Goal: Task Accomplishment & Management: Use online tool/utility

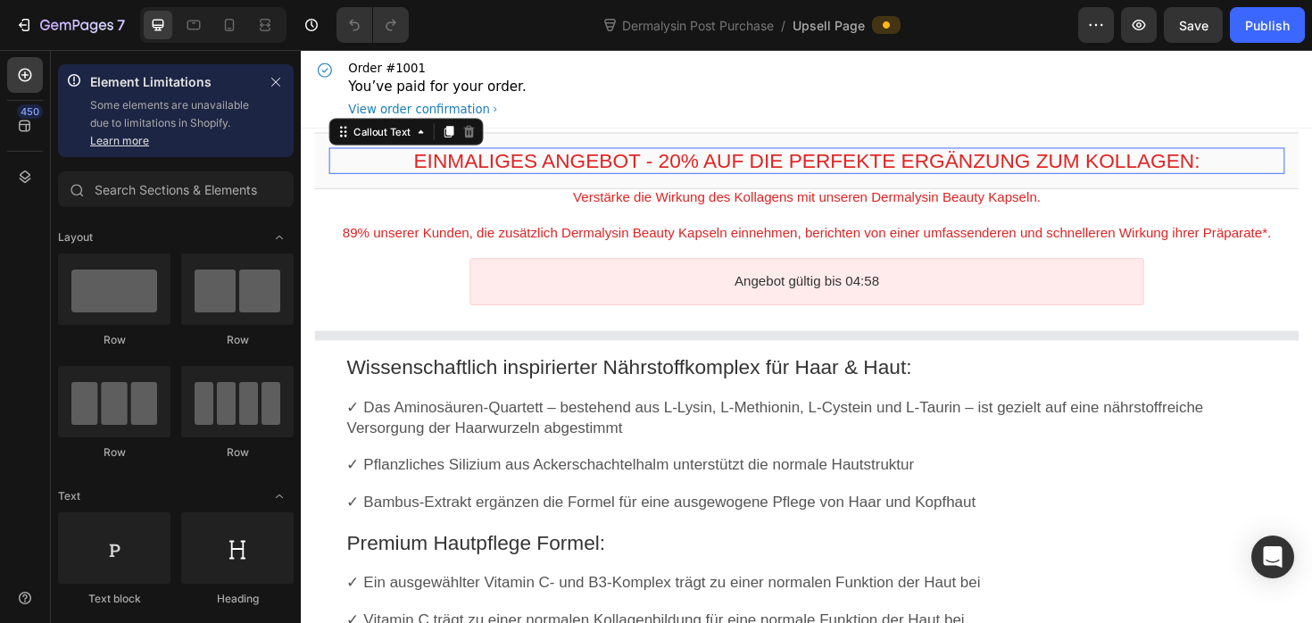
click at [823, 161] on bdo "Einmaliges Angebot - 20% auf die perfekte Ergänzung zum Kollagen:" at bounding box center [836, 167] width 833 height 24
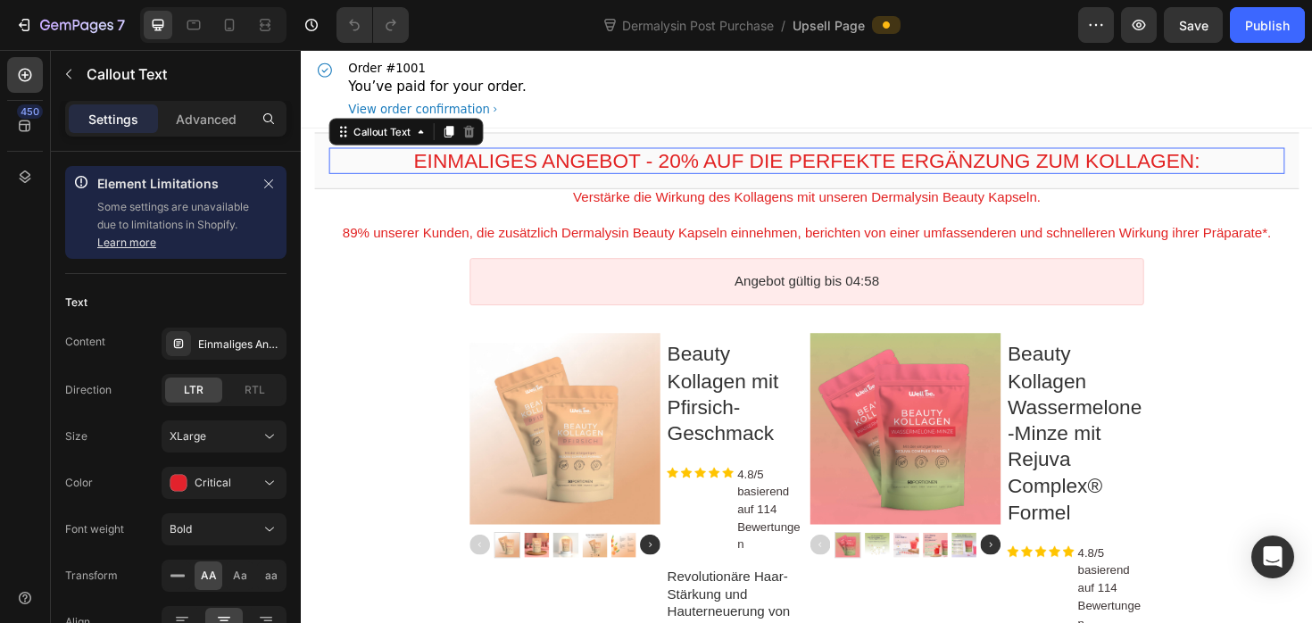
click at [748, 158] on bdo "Einmaliges Angebot - 20% auf die perfekte Ergänzung zum Kollagen:" at bounding box center [836, 167] width 833 height 24
click at [744, 165] on bdo "Einmaliges Angebot - 20% auf die perfekte Ergänzung zum Kollagen:" at bounding box center [836, 167] width 833 height 24
click at [785, 173] on bdo "Einmaliges Angebot - 20% auf die perfekte Ergänzung zum Kollagen:" at bounding box center [836, 167] width 833 height 24
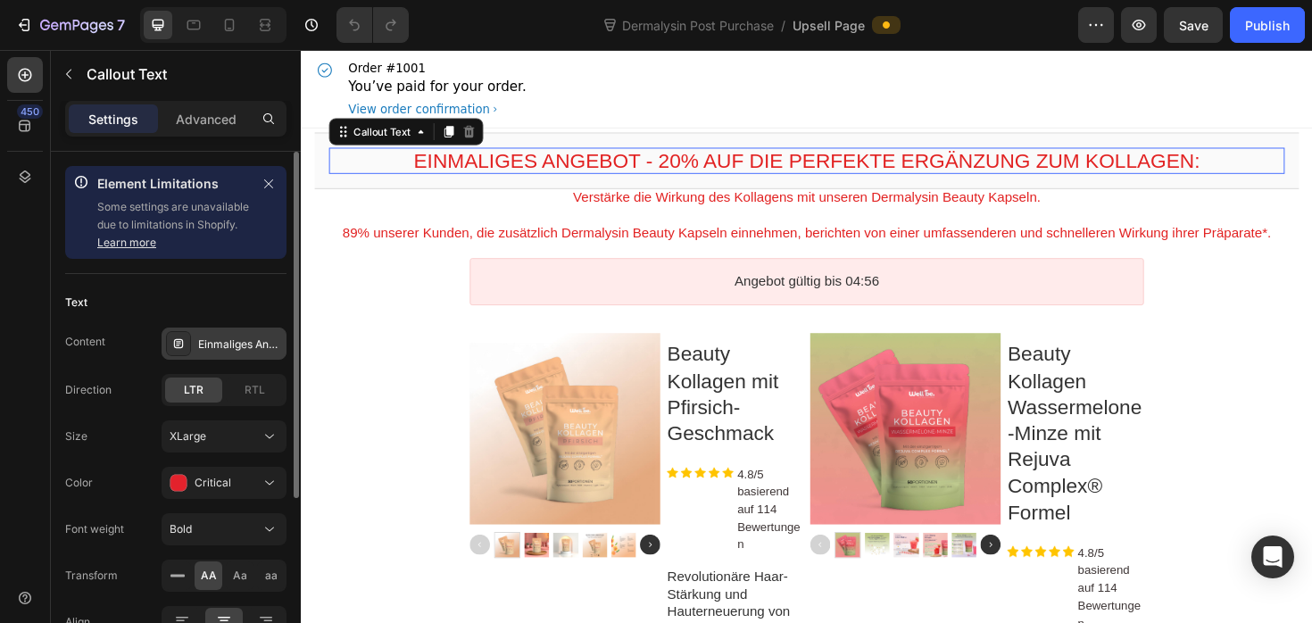
click at [200, 353] on div "Einmaliges Angebot - 20% auf die perfekte Ergänzung zum Kollagen:" at bounding box center [224, 344] width 125 height 32
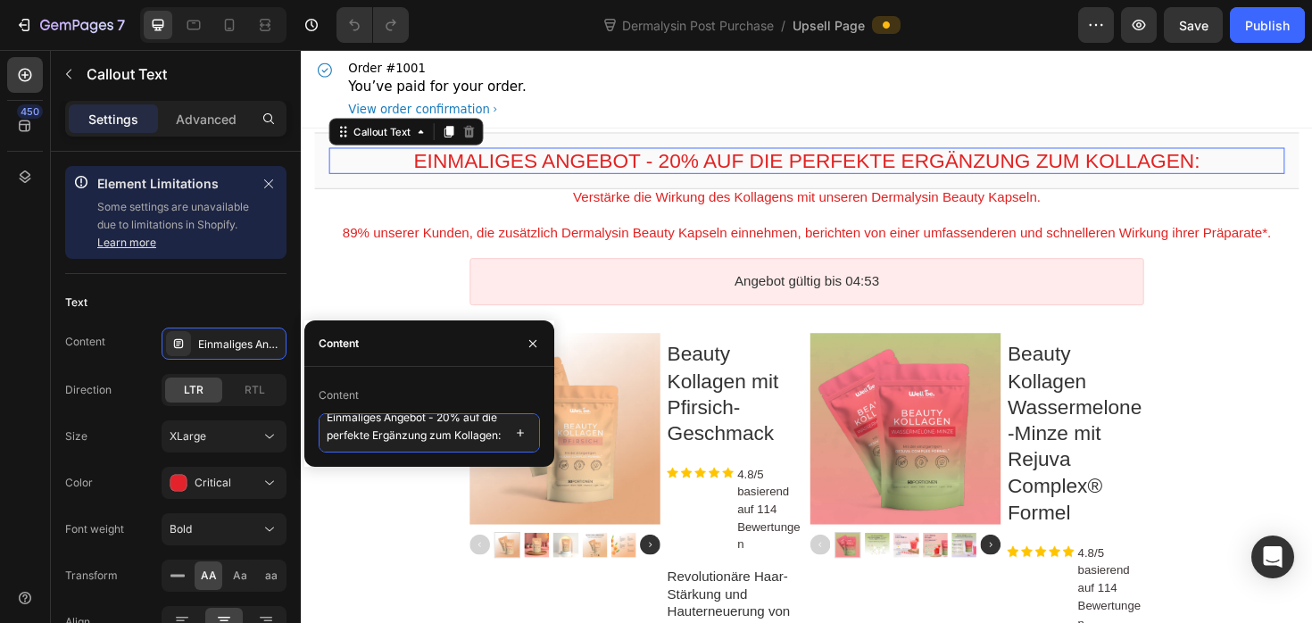
scroll to position [30, 0]
drag, startPoint x: 330, startPoint y: 428, endPoint x: 450, endPoint y: 454, distance: 122.4
click at [450, 454] on div "Content Einmaliges Angebot - 20% auf die perfekte Ergänzung zum Kollagen:" at bounding box center [429, 417] width 250 height 100
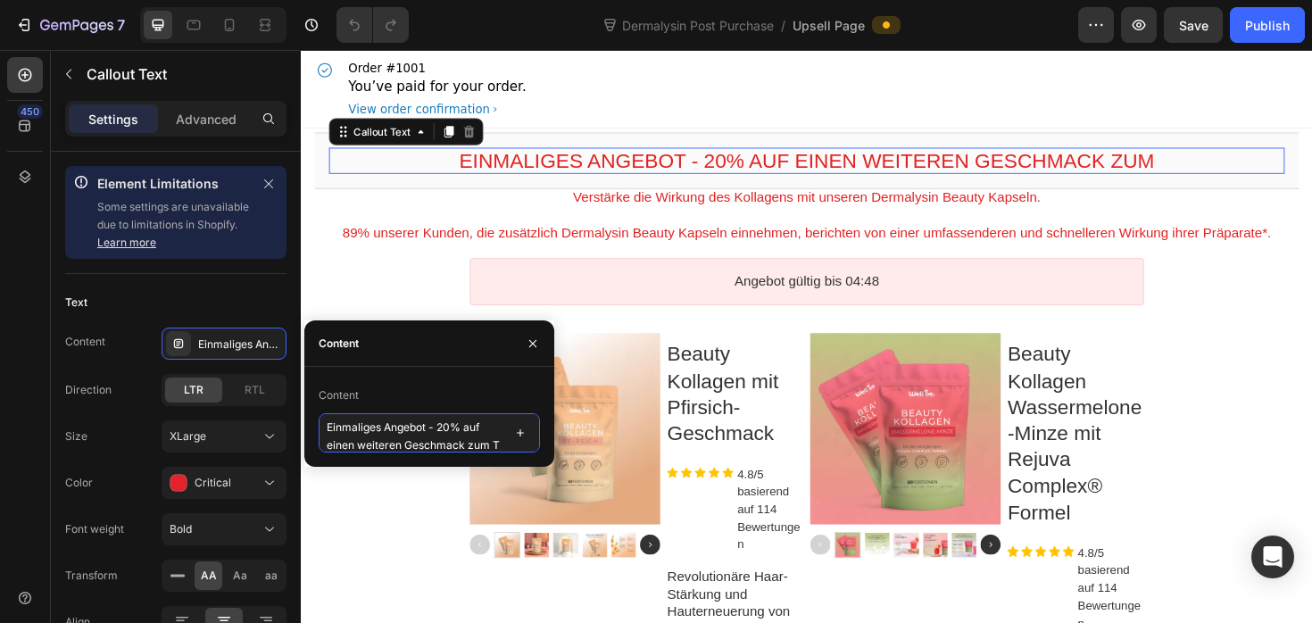
scroll to position [6, 0]
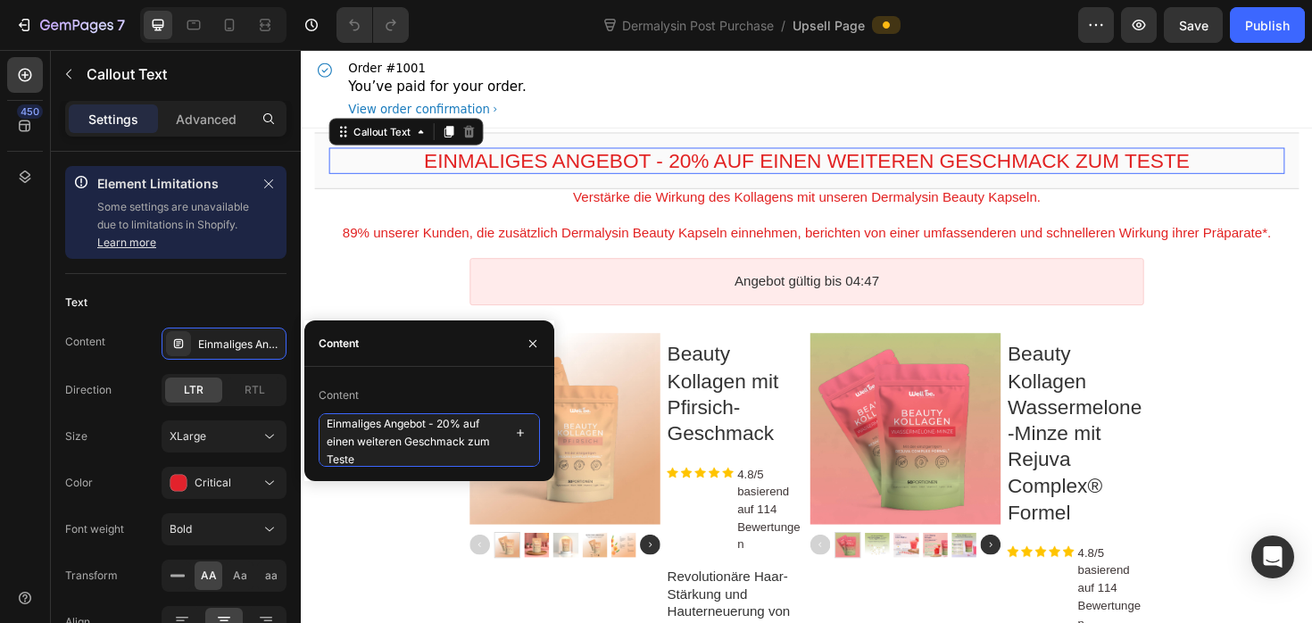
type textarea "Einmaliges Angebot - 20% auf einen weiteren Geschmack zum Testen"
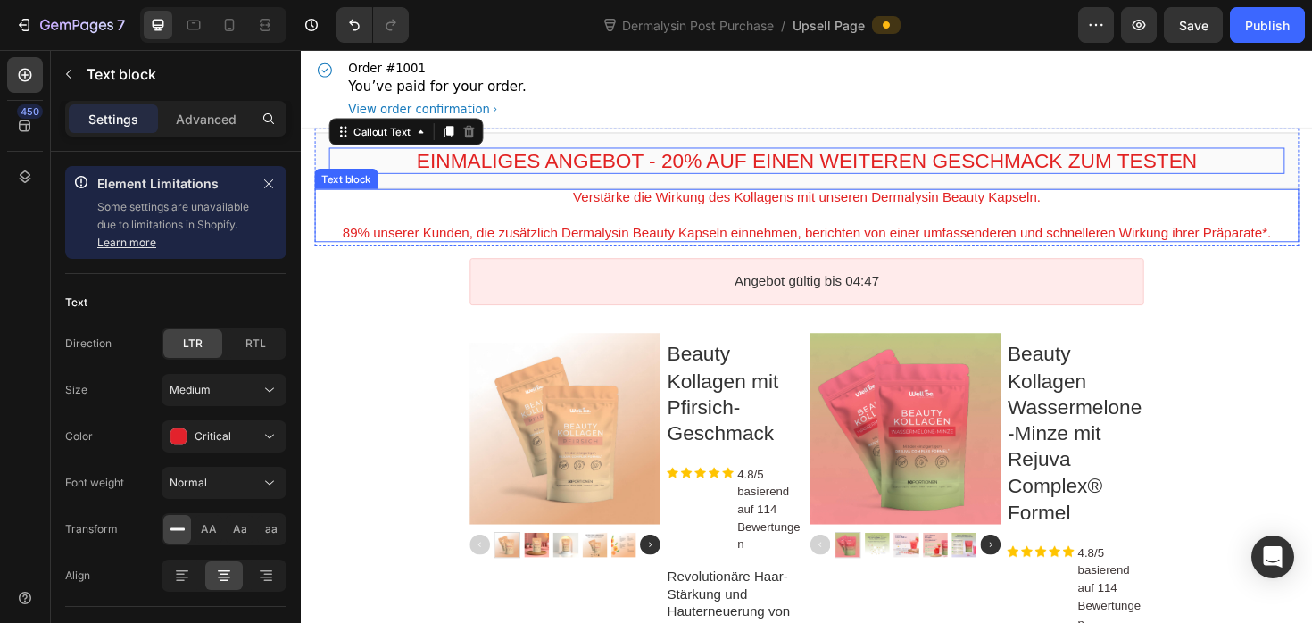
click at [856, 210] on p "Verstärke die Wirkung des Kollagens mit unseren Dermalysin Beauty Kapseln." at bounding box center [836, 206] width 1043 height 19
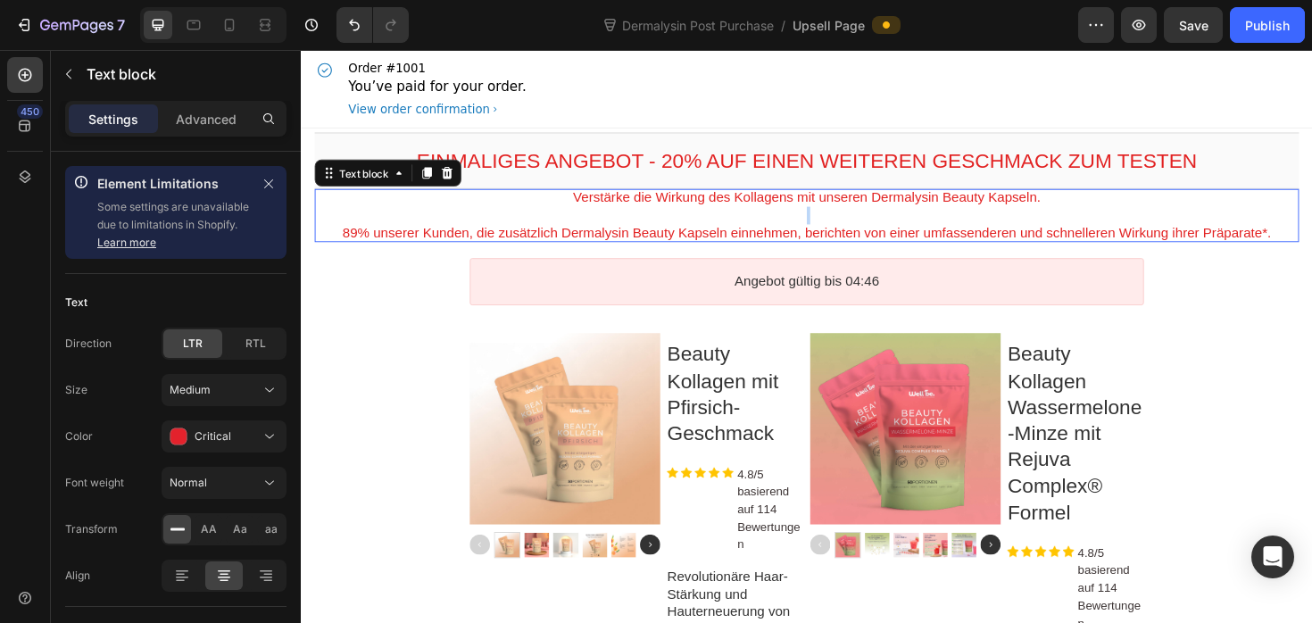
click at [538, 229] on p "Rich Text Editor. Editing area: main" at bounding box center [836, 225] width 1043 height 19
click at [605, 213] on p "Verstärke die Wirkung des Kollagens mit unseren Dermalysin Beauty Kapseln." at bounding box center [836, 206] width 1043 height 19
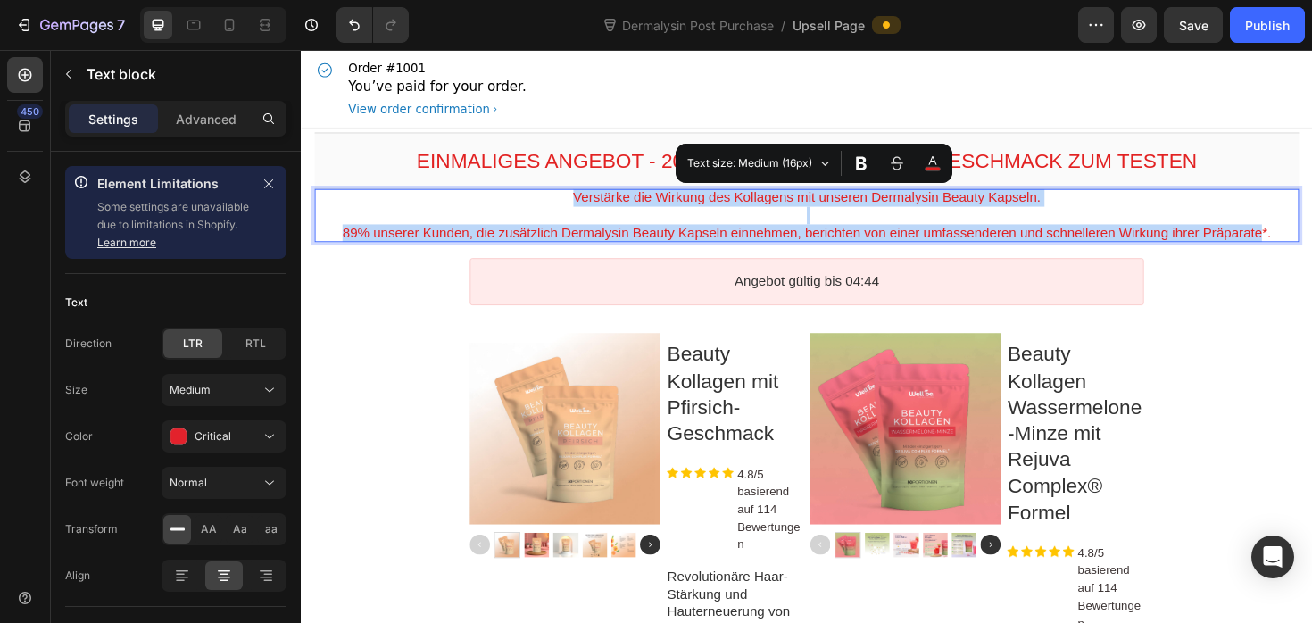
drag, startPoint x: 574, startPoint y: 210, endPoint x: 1326, endPoint y: 244, distance: 752.3
click at [1311, 244] on div "Verstärke die Wirkung des Kollagens mit unseren Dermalysin Beauty Kapseln. 89% …" at bounding box center [836, 224] width 1043 height 55
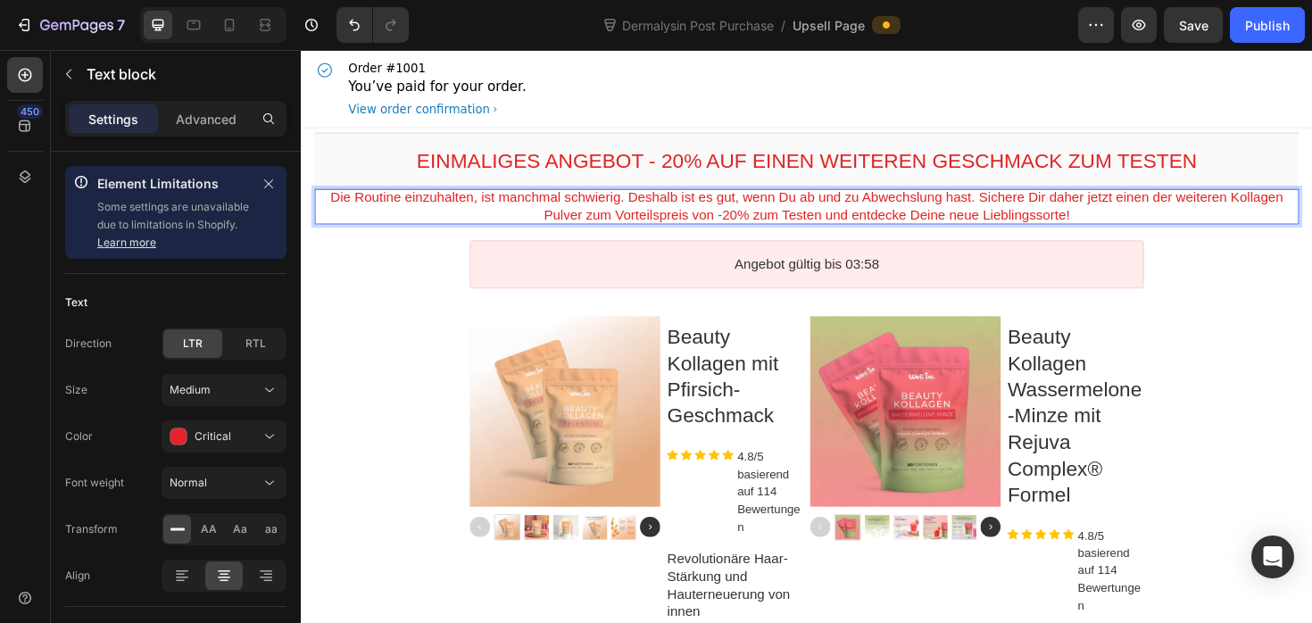
scroll to position [230, 0]
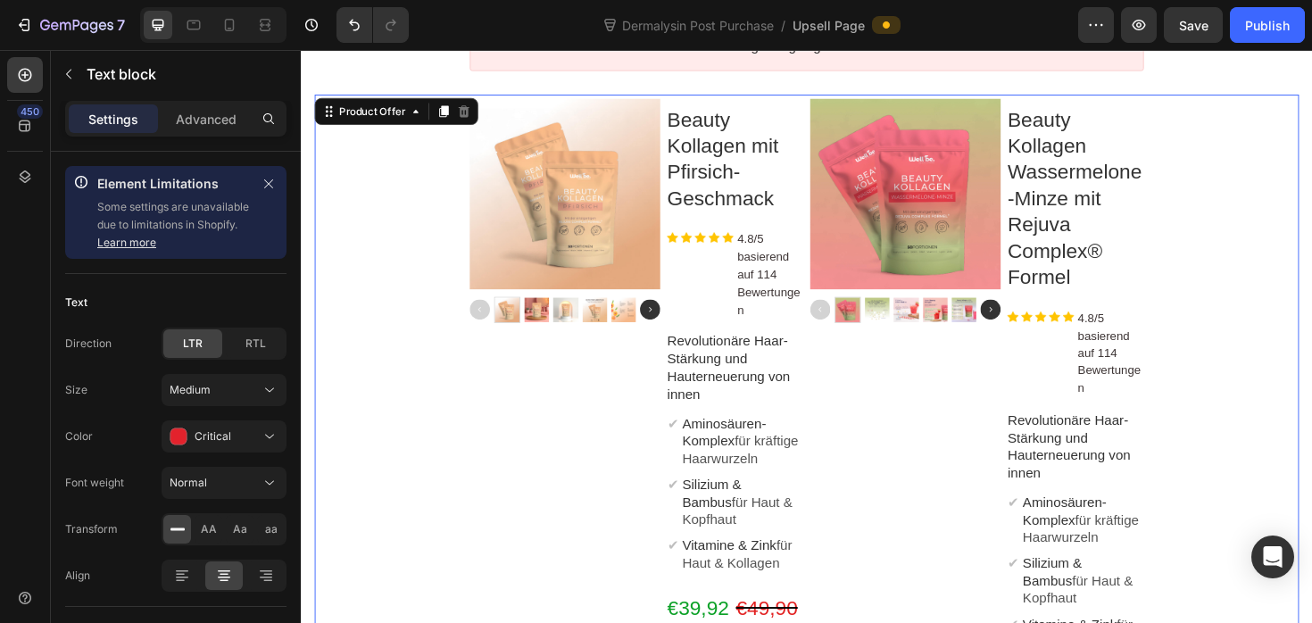
click at [870, 419] on div "Product Images" at bounding box center [941, 529] width 202 height 865
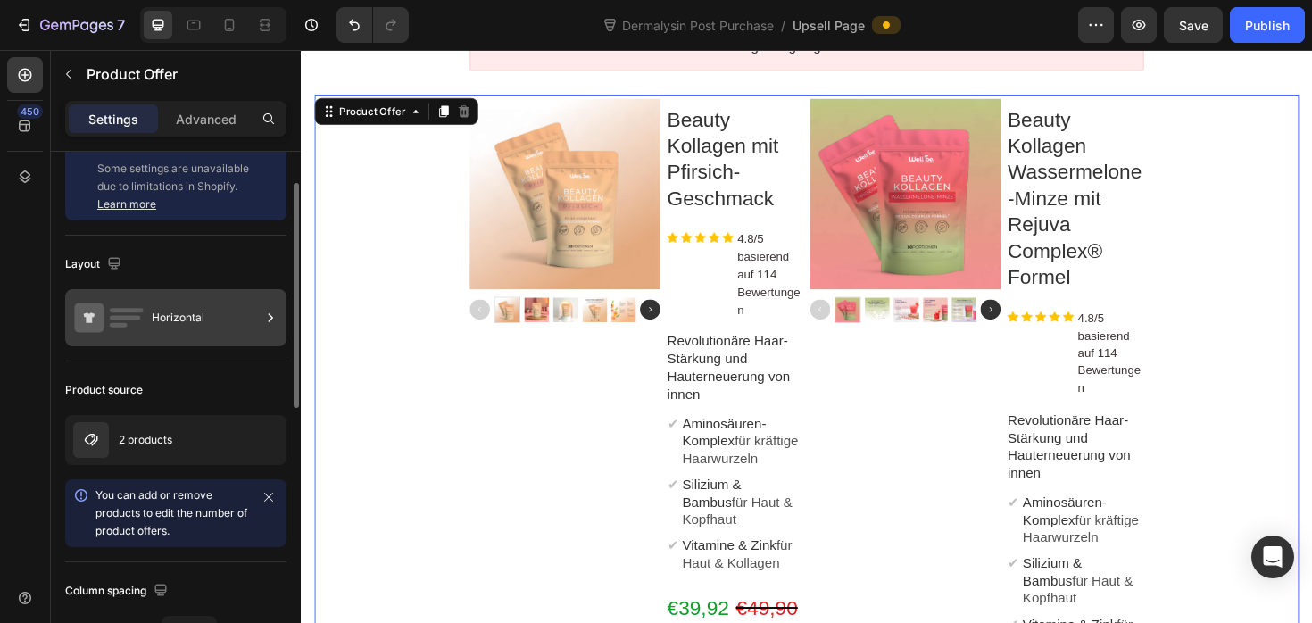
scroll to position [62, 0]
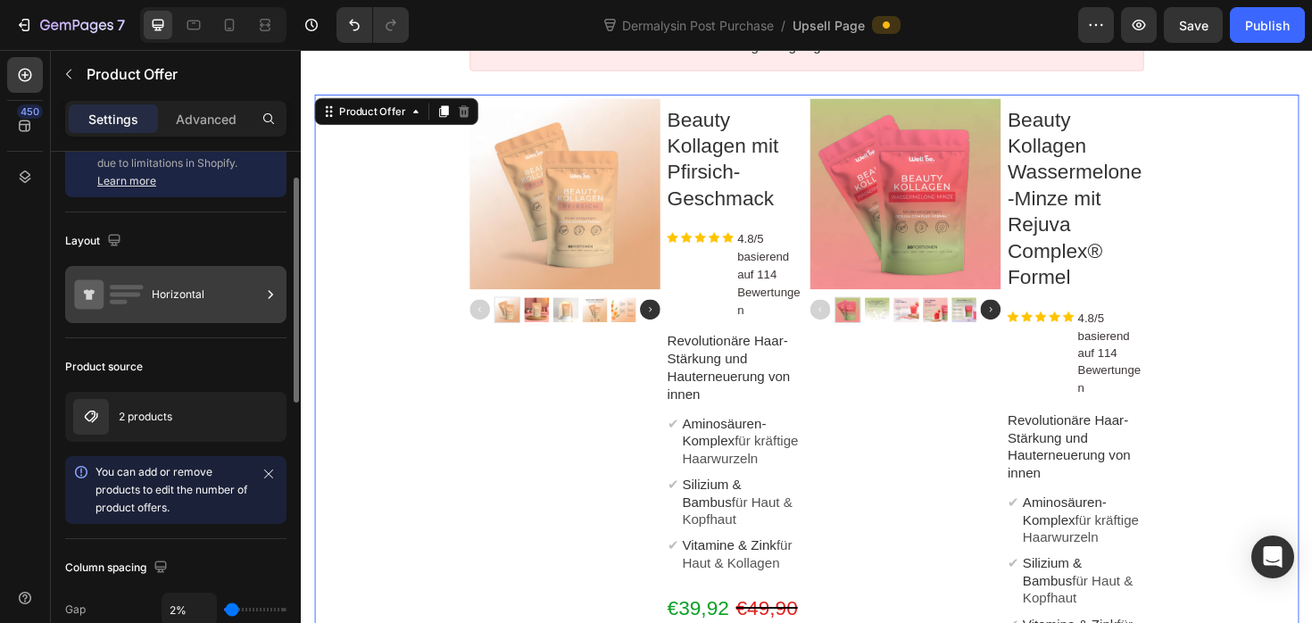
click at [150, 305] on div "Horizontal" at bounding box center [175, 294] width 221 height 57
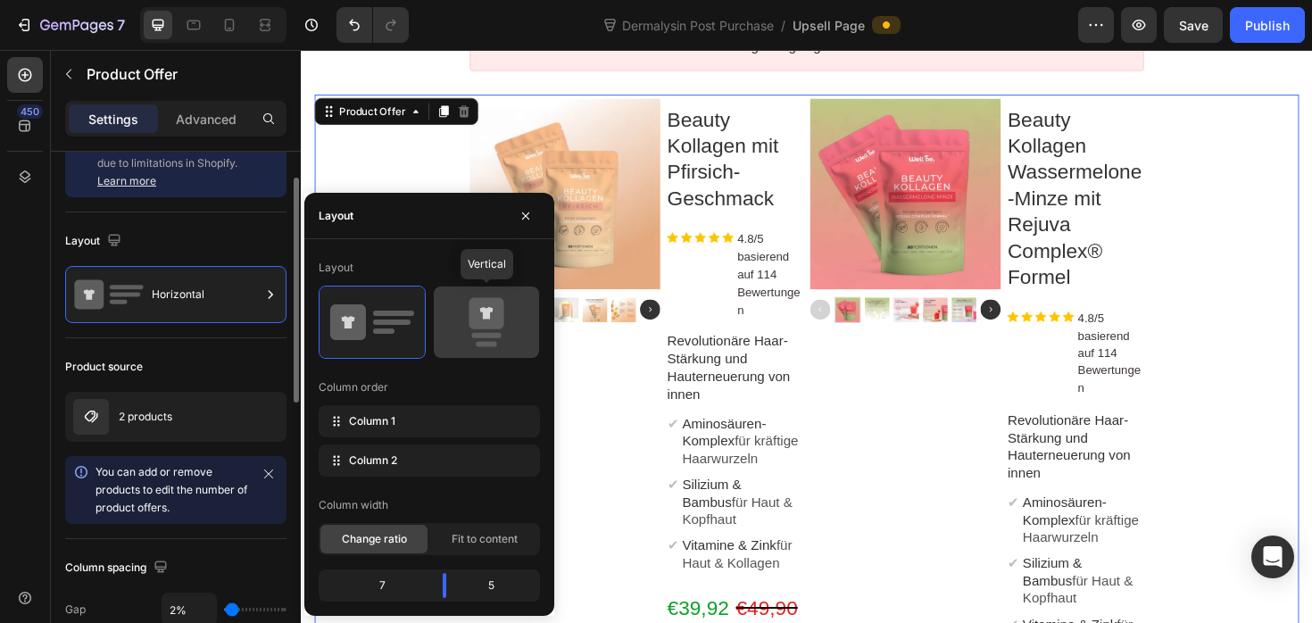
click at [503, 327] on icon at bounding box center [487, 322] width 84 height 50
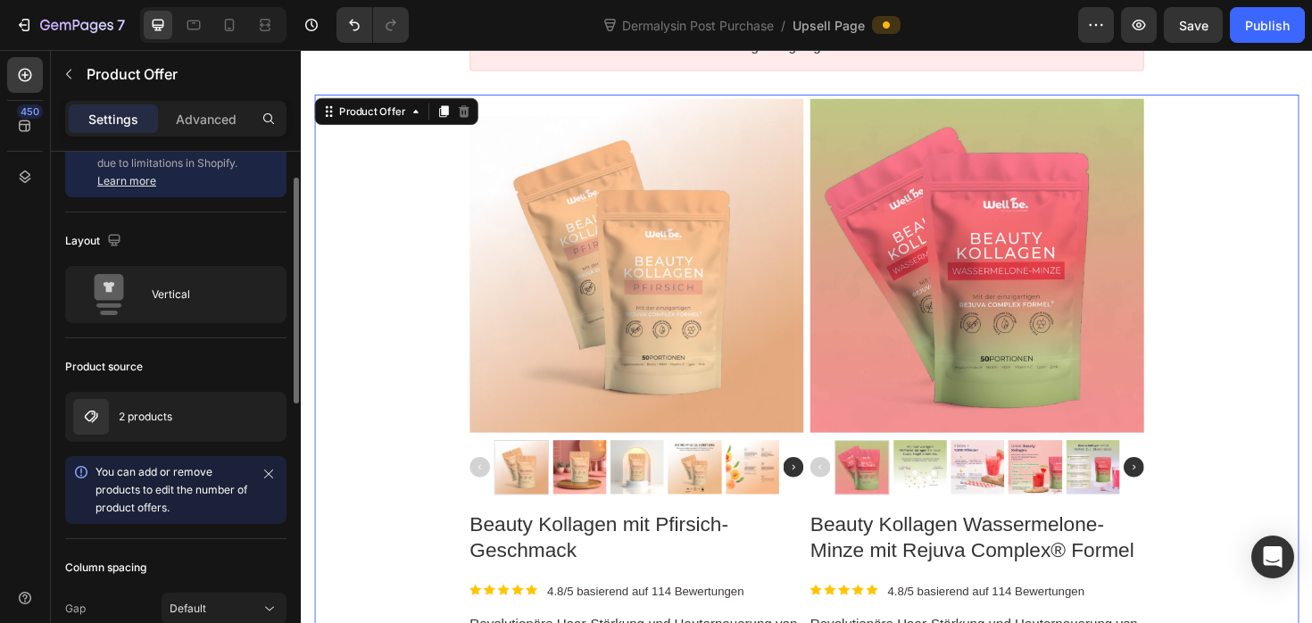
click at [207, 349] on div "Product source 2 products You can add or remove products to edit the number of …" at bounding box center [175, 438] width 221 height 201
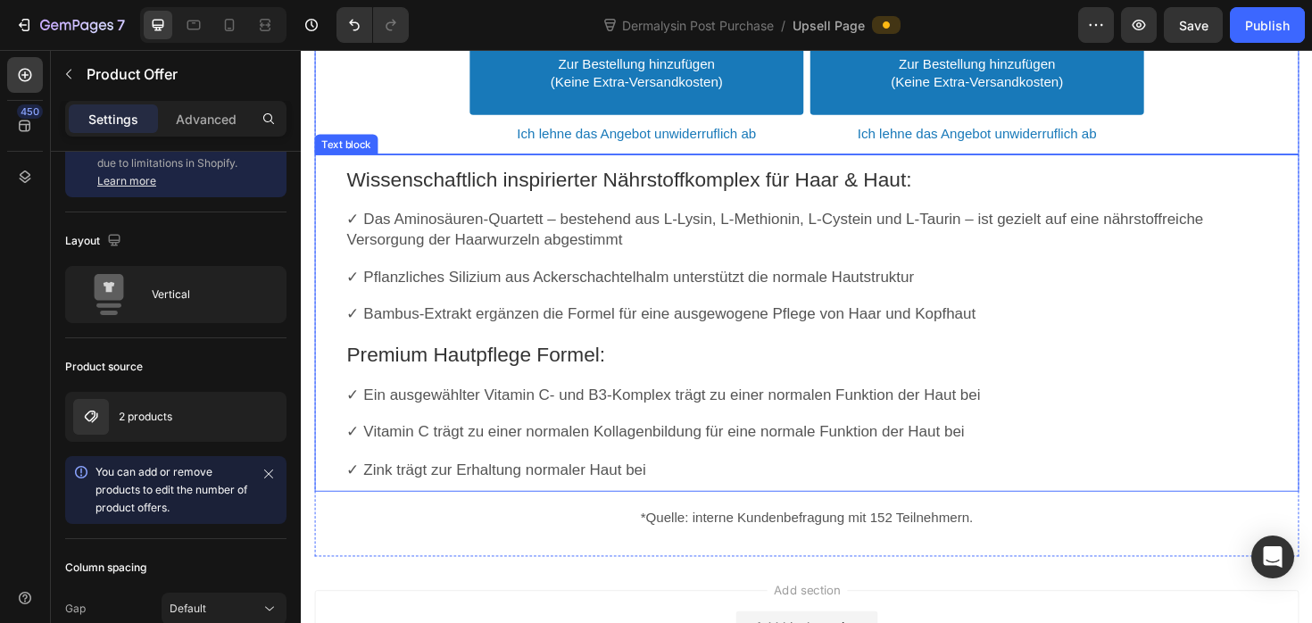
scroll to position [1076, 0]
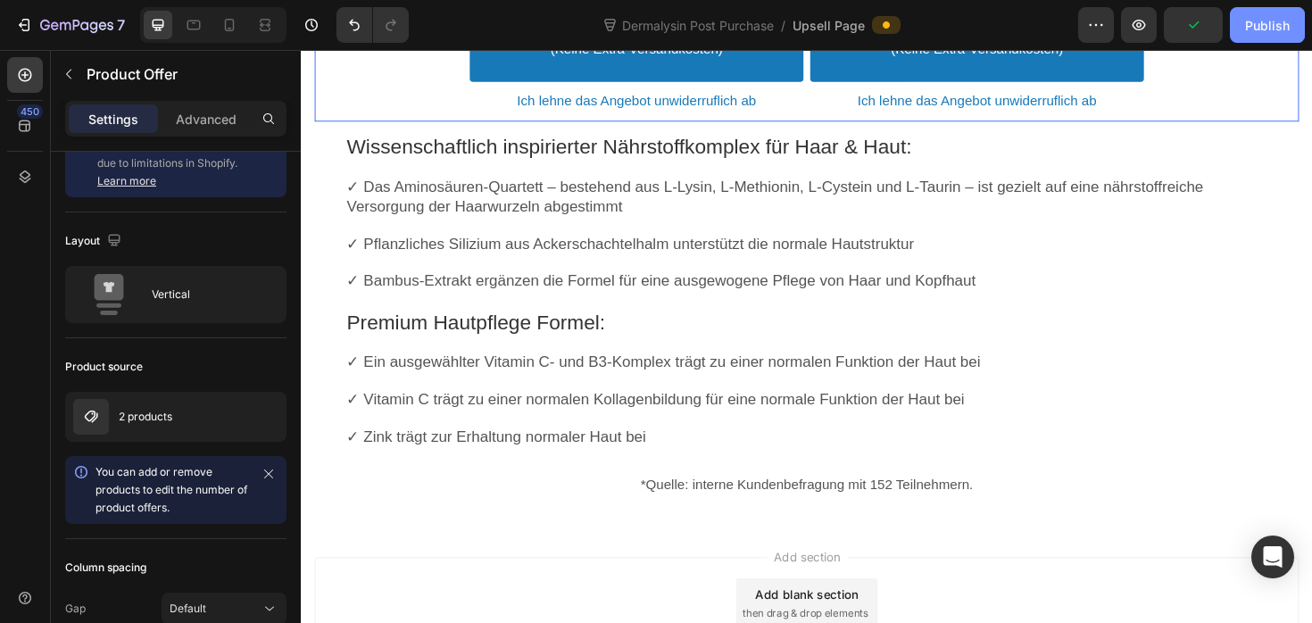
click at [1278, 25] on div "Publish" at bounding box center [1267, 25] width 45 height 19
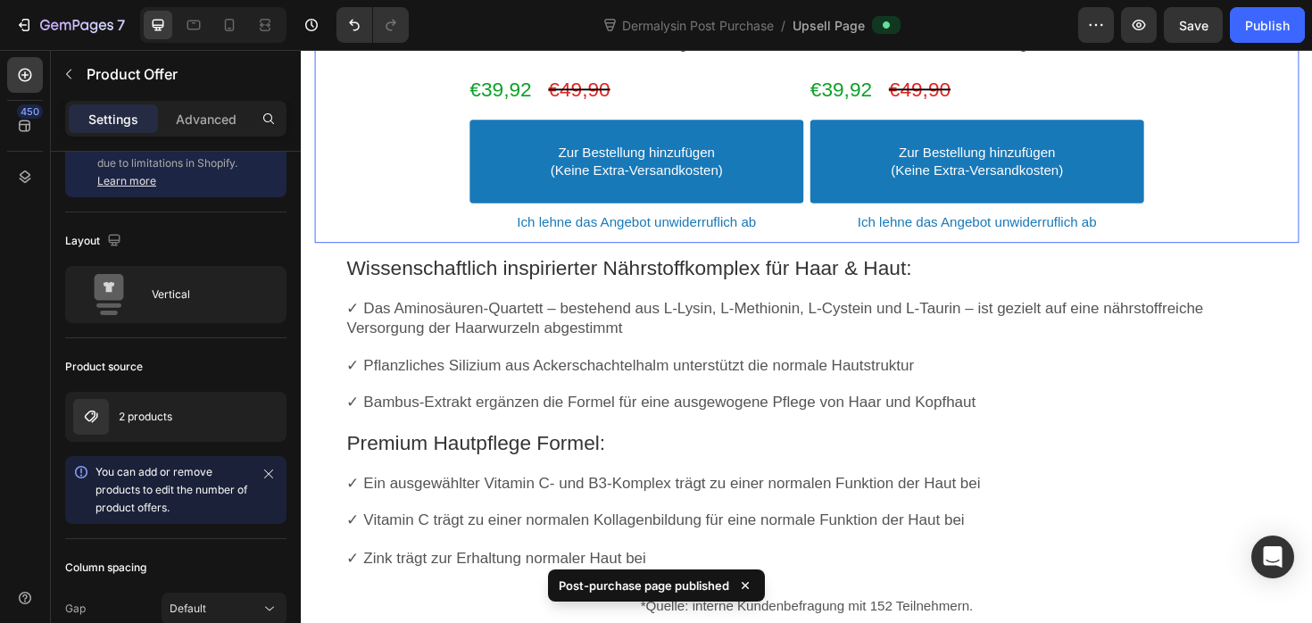
scroll to position [922, 0]
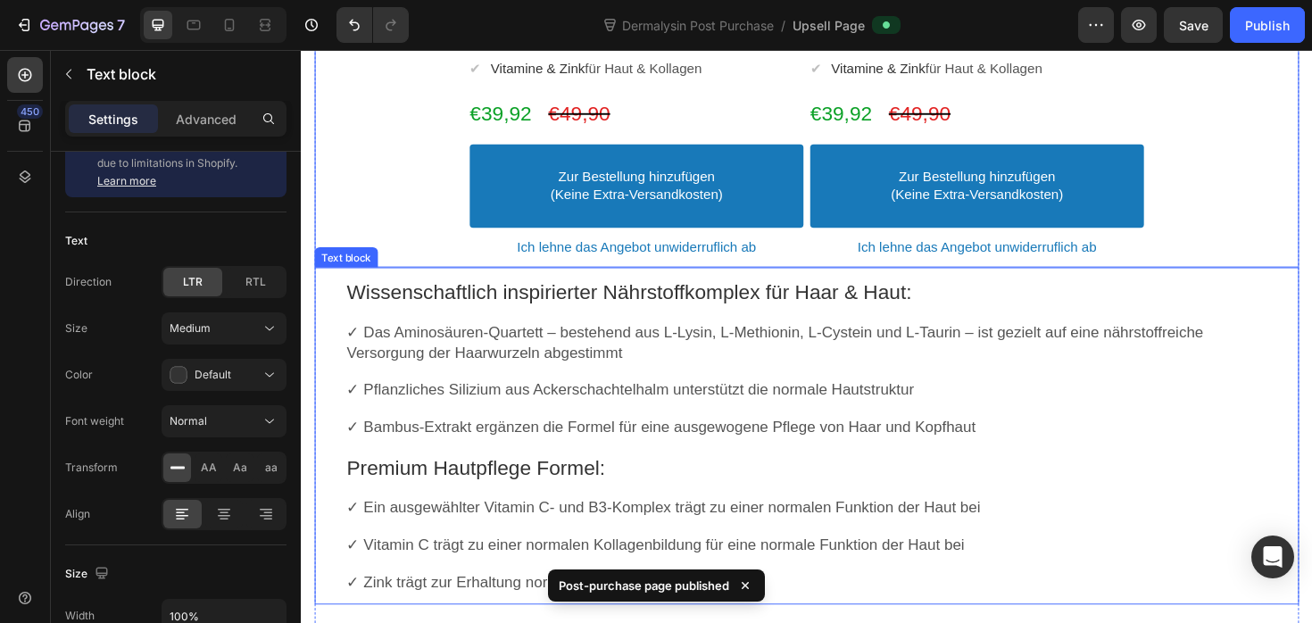
click at [489, 376] on span "✓ Das Aminosäuren-Quartett – bestehend aus L-Lysin, L-Methionin, L-Cystein und …" at bounding box center [803, 359] width 908 height 38
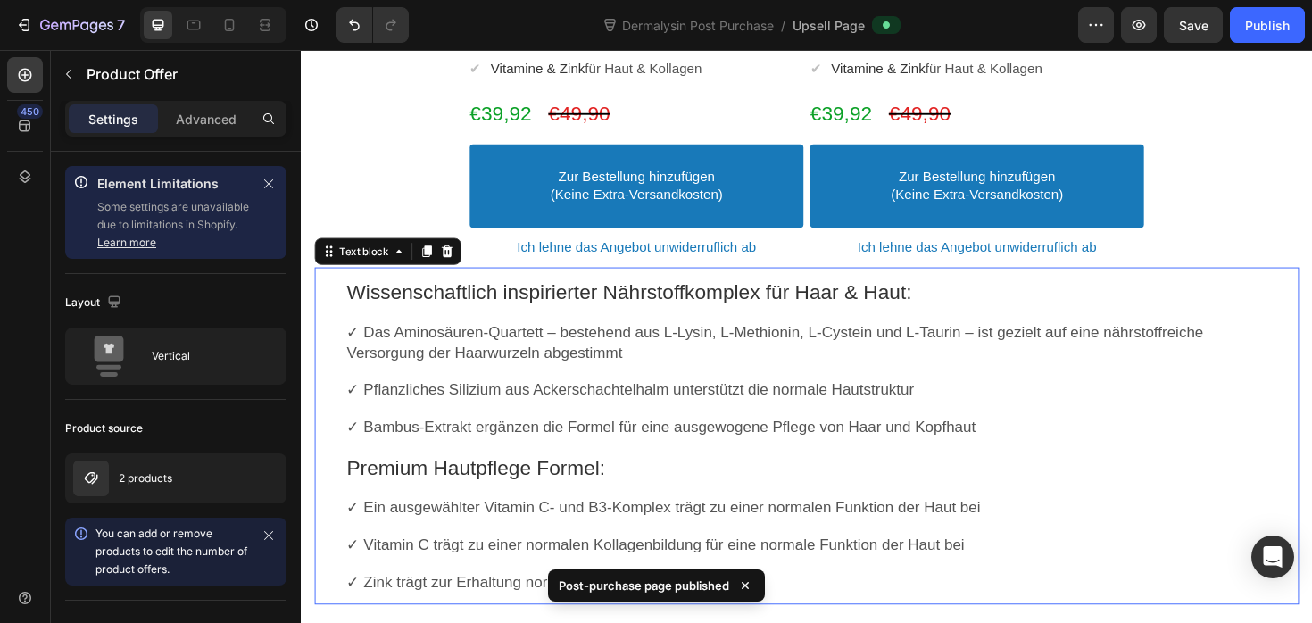
click at [370, 392] on p "Rich Text Editor. Editing area: main" at bounding box center [836, 390] width 975 height 19
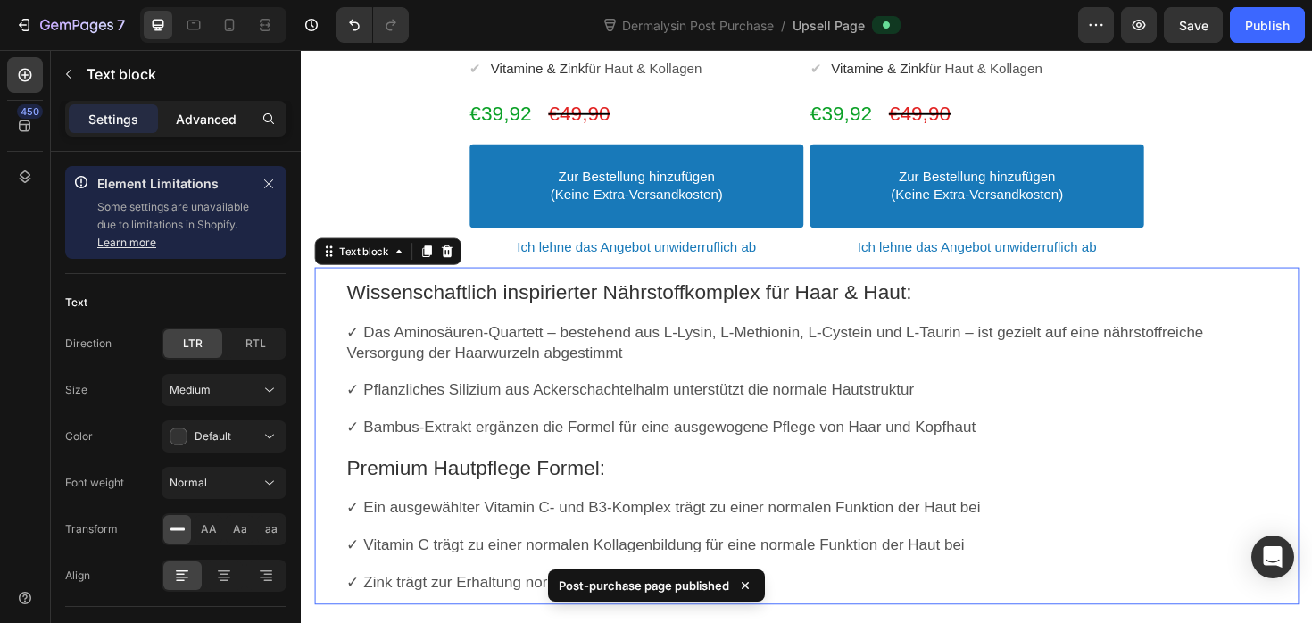
click at [182, 104] on div "Advanced" at bounding box center [206, 118] width 89 height 29
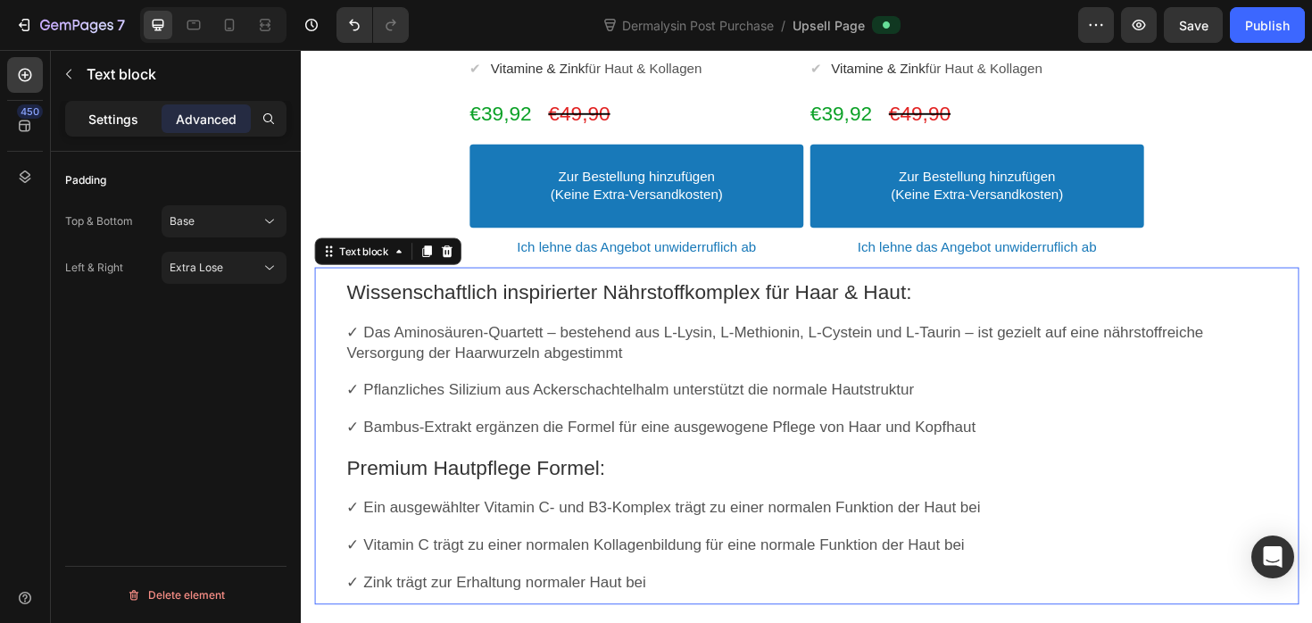
click at [133, 124] on p "Settings" at bounding box center [113, 119] width 50 height 19
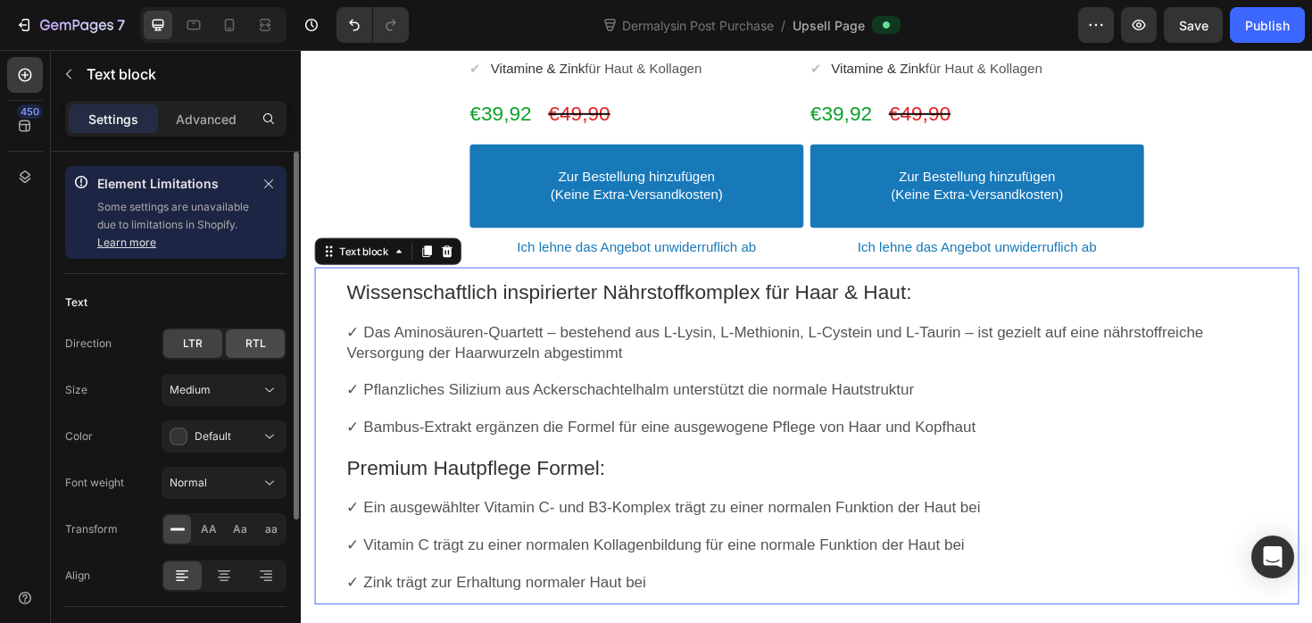
click at [243, 343] on div "RTL" at bounding box center [255, 343] width 59 height 29
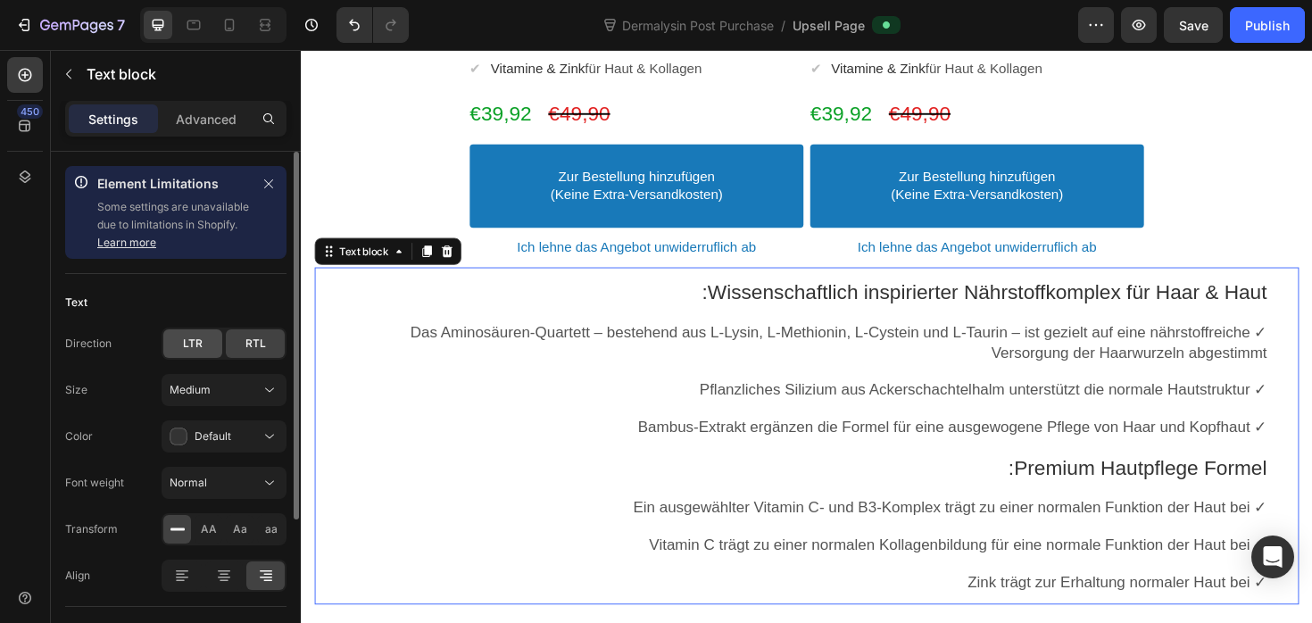
click at [196, 343] on span "LTR" at bounding box center [193, 344] width 20 height 16
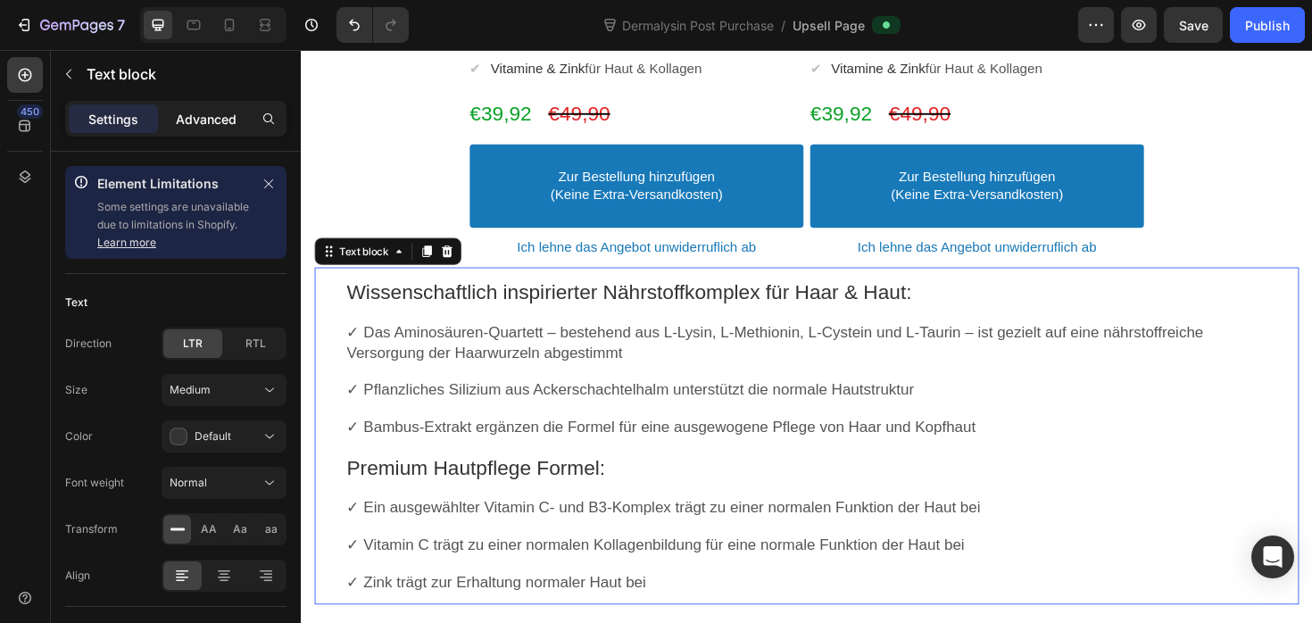
click at [201, 118] on p "Advanced" at bounding box center [206, 119] width 61 height 19
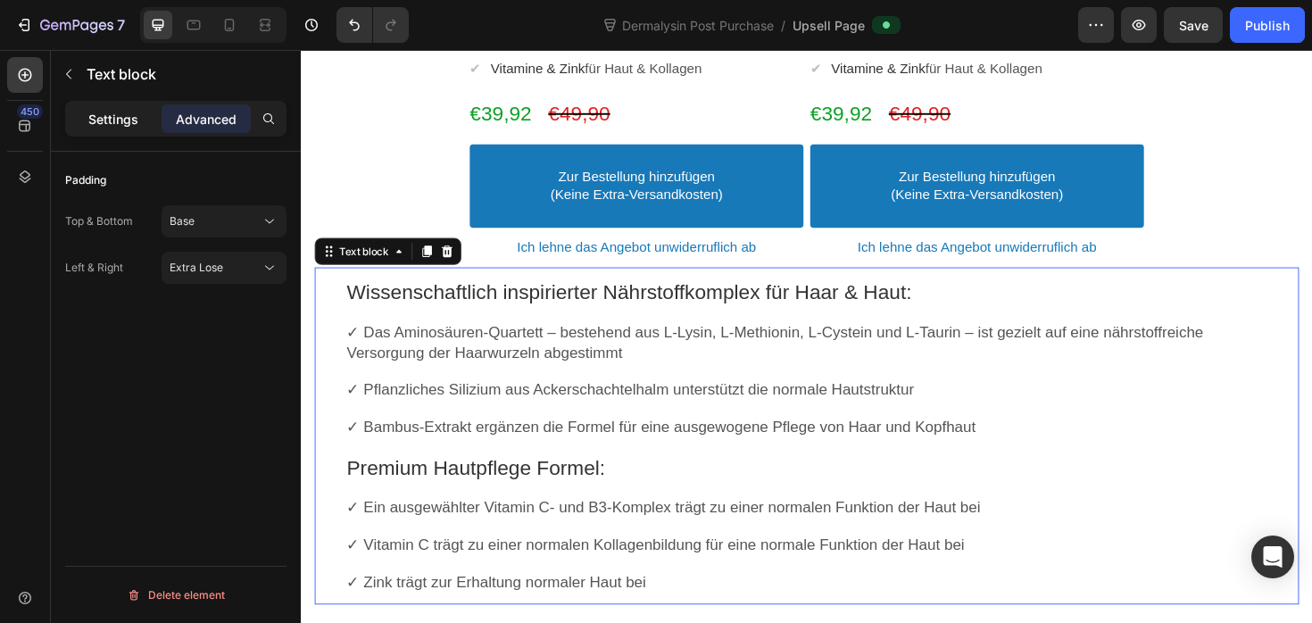
click at [129, 118] on p "Settings" at bounding box center [113, 119] width 50 height 19
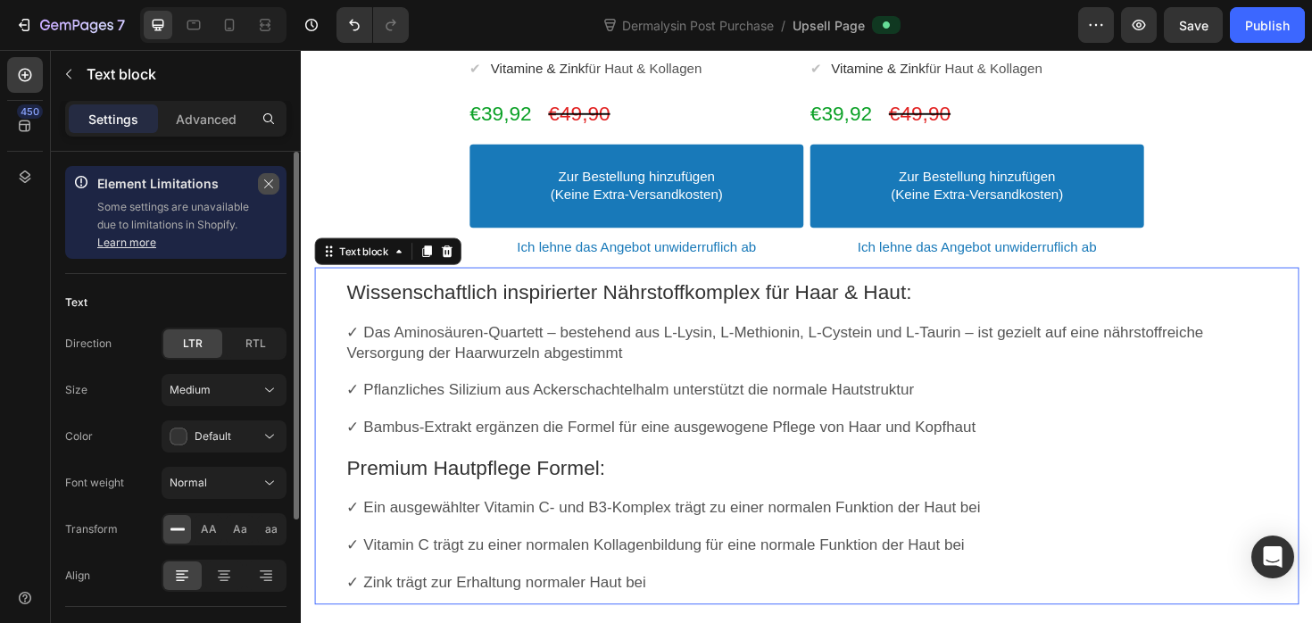
click at [260, 182] on button "button" at bounding box center [268, 183] width 21 height 21
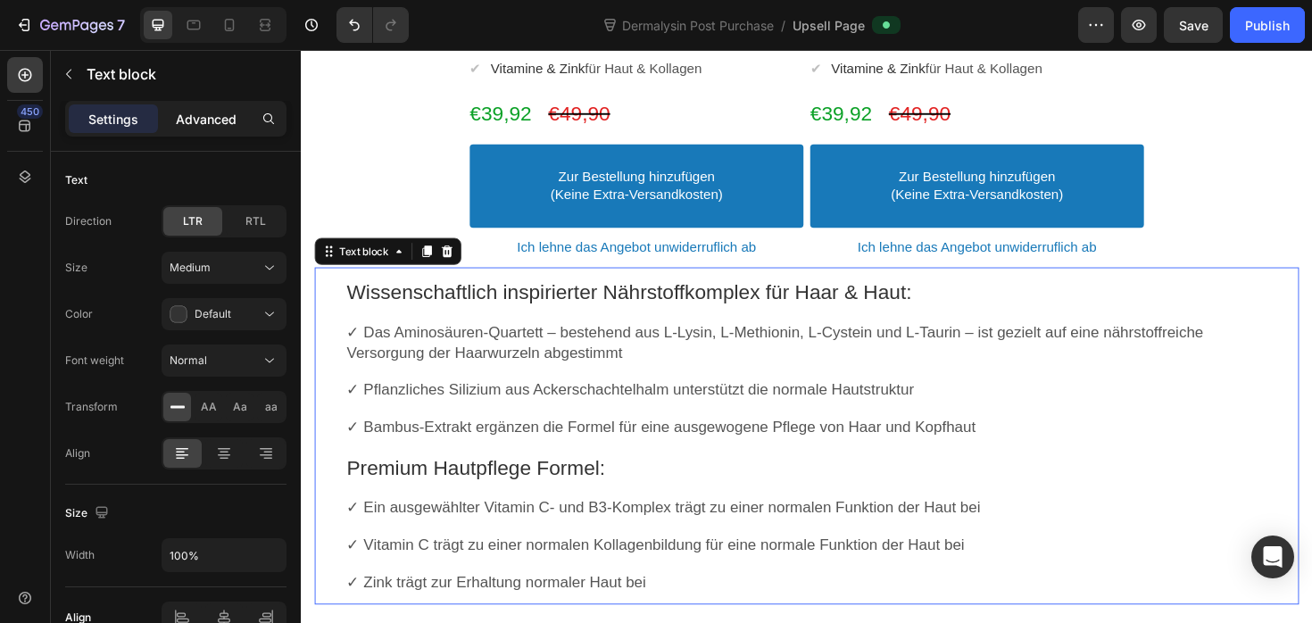
click at [204, 127] on p "Advanced" at bounding box center [206, 119] width 61 height 19
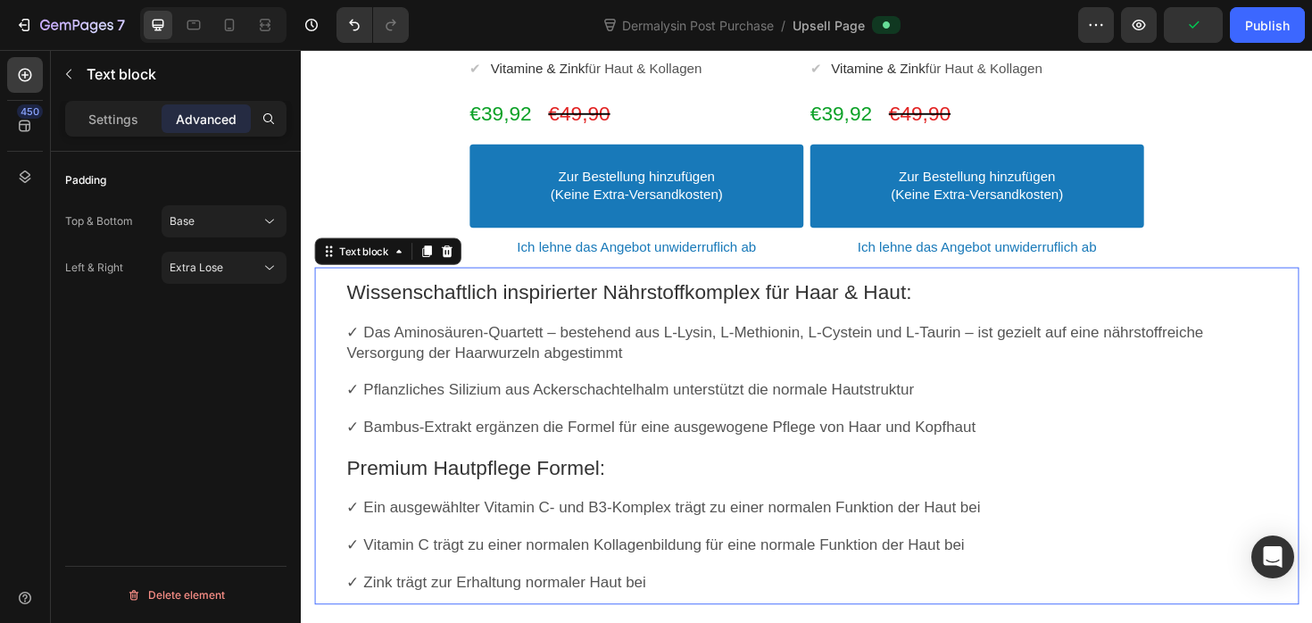
drag, startPoint x: 454, startPoint y: 263, endPoint x: 454, endPoint y: 326, distance: 62.5
click at [454, 326] on div "Wissenschaftlich inspirierter Nährstoffkomplex für Haar & Haut: ✓ Das Aminosäur…" at bounding box center [836, 458] width 1043 height 357
click at [454, 326] on p "Rich Text Editor. Editing area: main" at bounding box center [836, 329] width 975 height 19
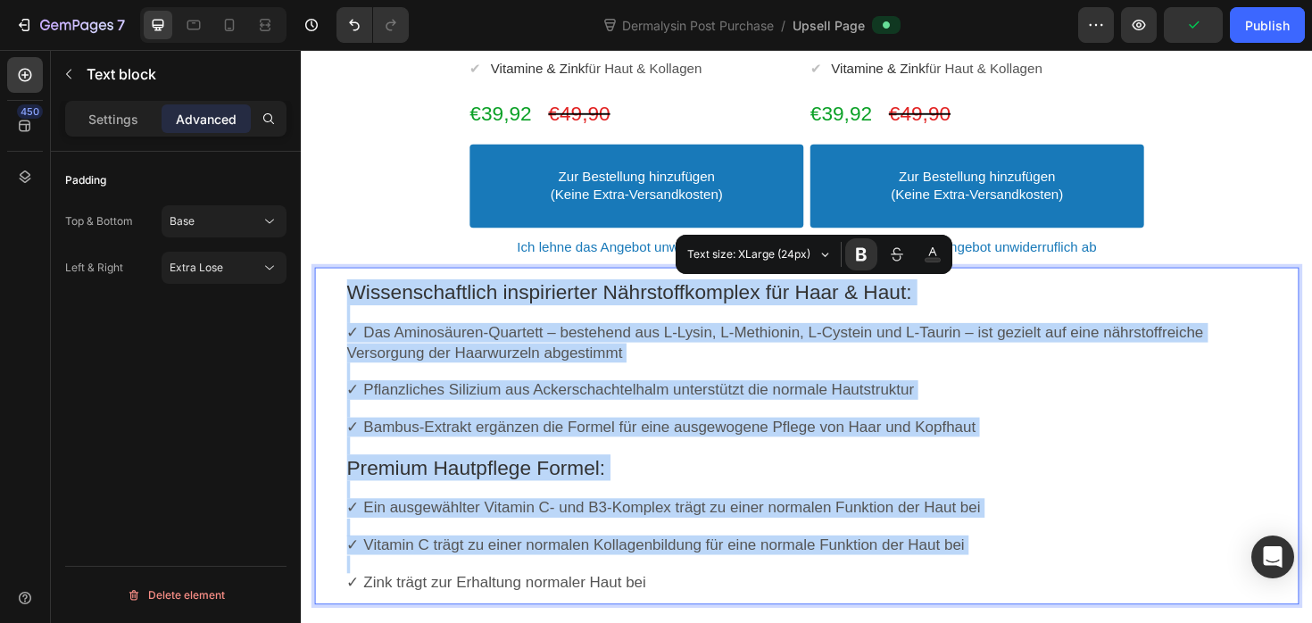
copy div "Wissenschaftlich inspirierter Nährstoffkomplex für Haar & Haut: ✓ Das Aminosäur…"
click at [803, 396] on p "Rich Text Editor. Editing area: main" at bounding box center [836, 390] width 975 height 19
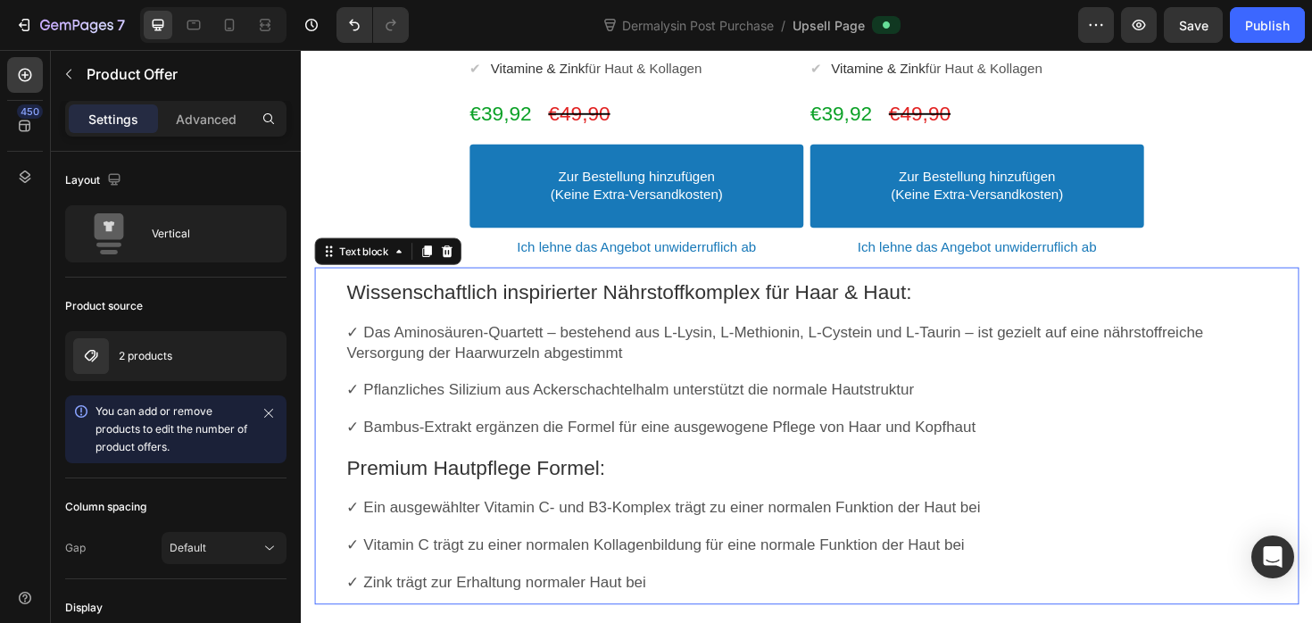
click at [367, 291] on div "Wissenschaftlich inspirierter Nährstoffkomplex für Haar & Haut: ✓ Das Aminosäur…" at bounding box center [836, 458] width 1043 height 357
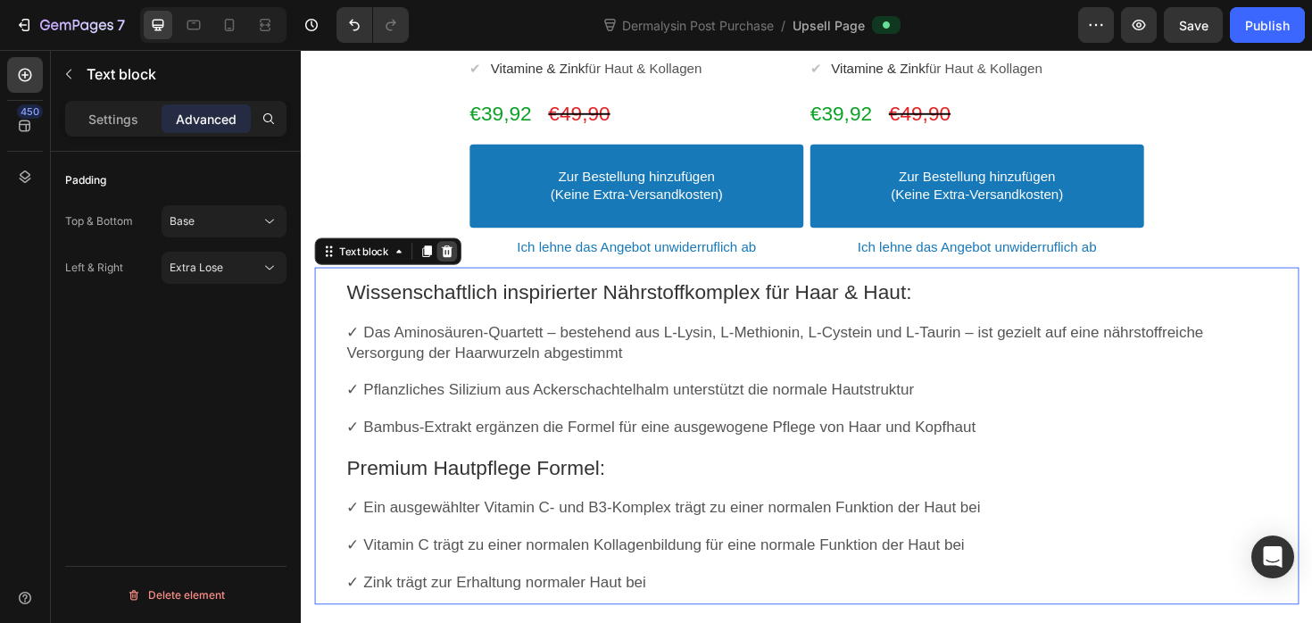
click at [462, 263] on div at bounding box center [455, 263] width 21 height 21
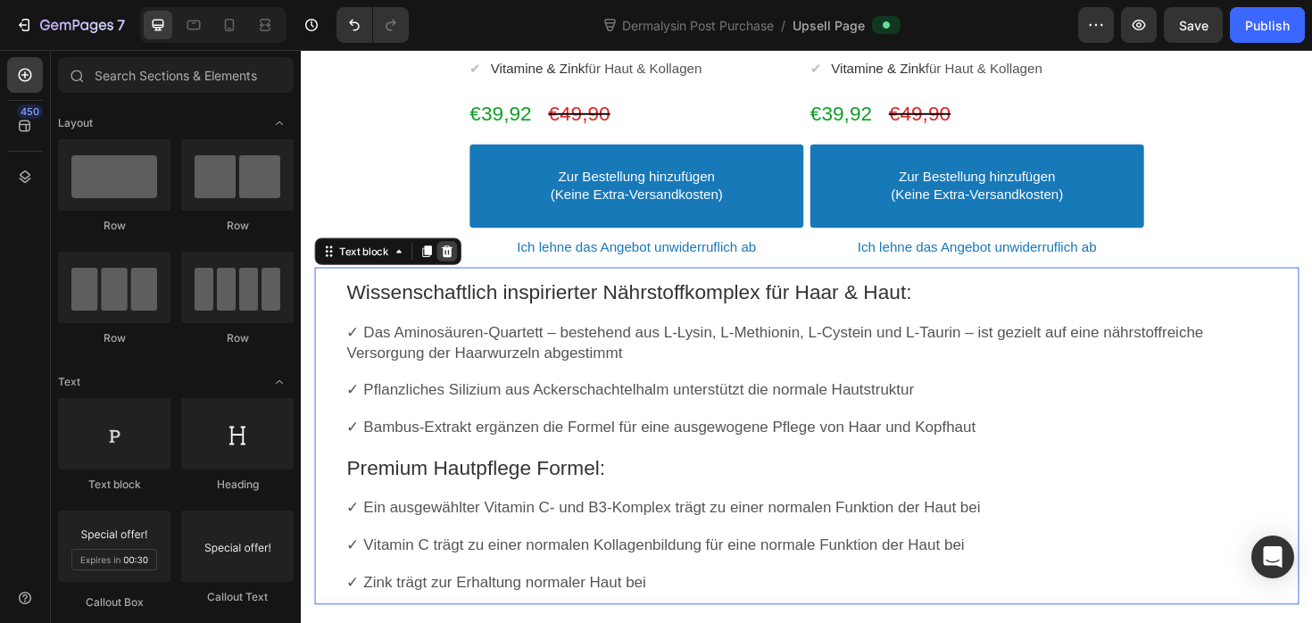
scroll to position [860, 0]
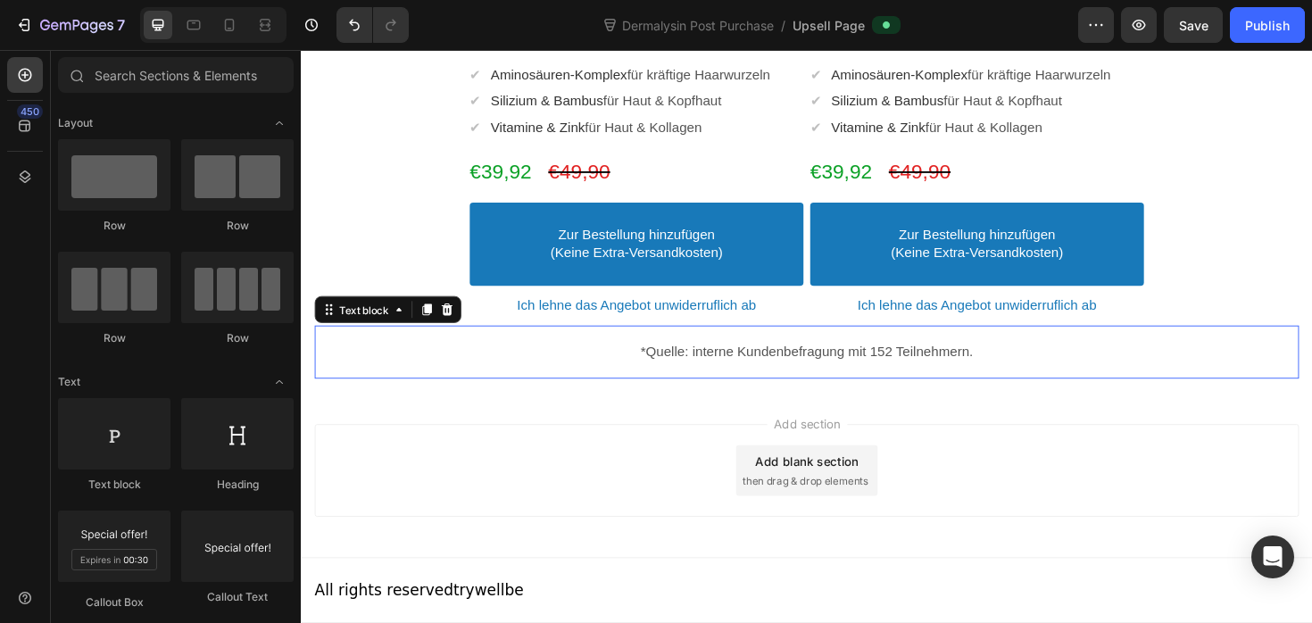
click at [1070, 375] on p "*Quelle: interne Kundenbefragung mit 152 Teilnehmern." at bounding box center [836, 370] width 1043 height 19
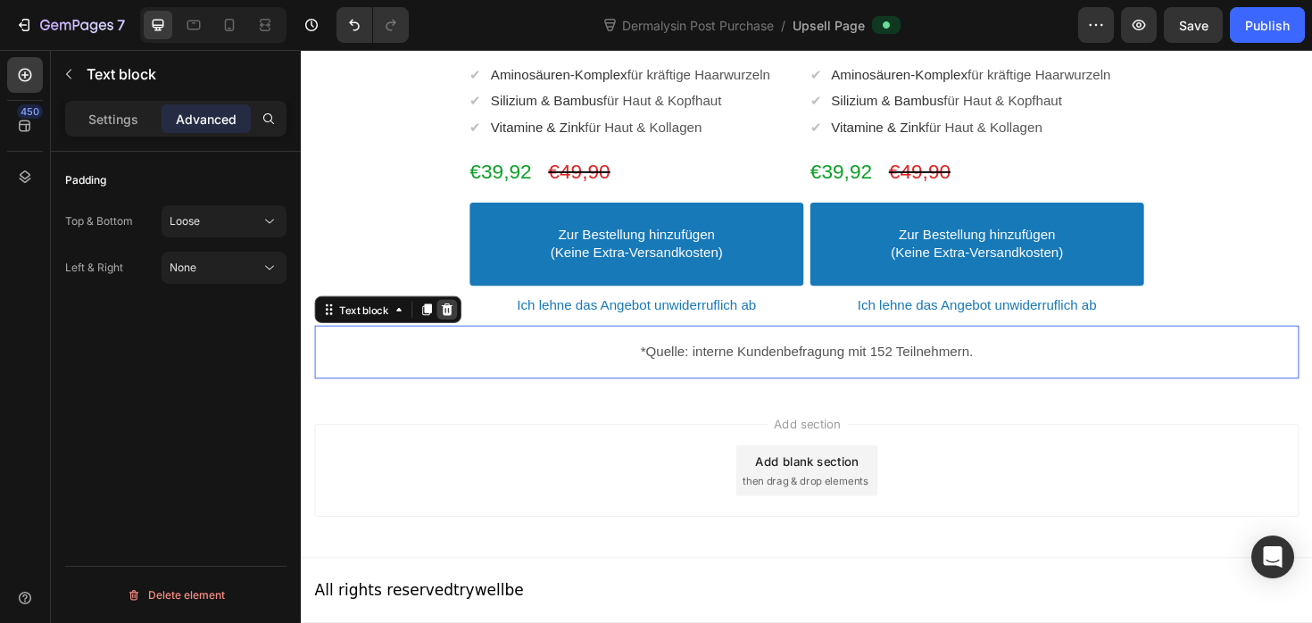
click at [448, 326] on icon at bounding box center [455, 325] width 14 height 14
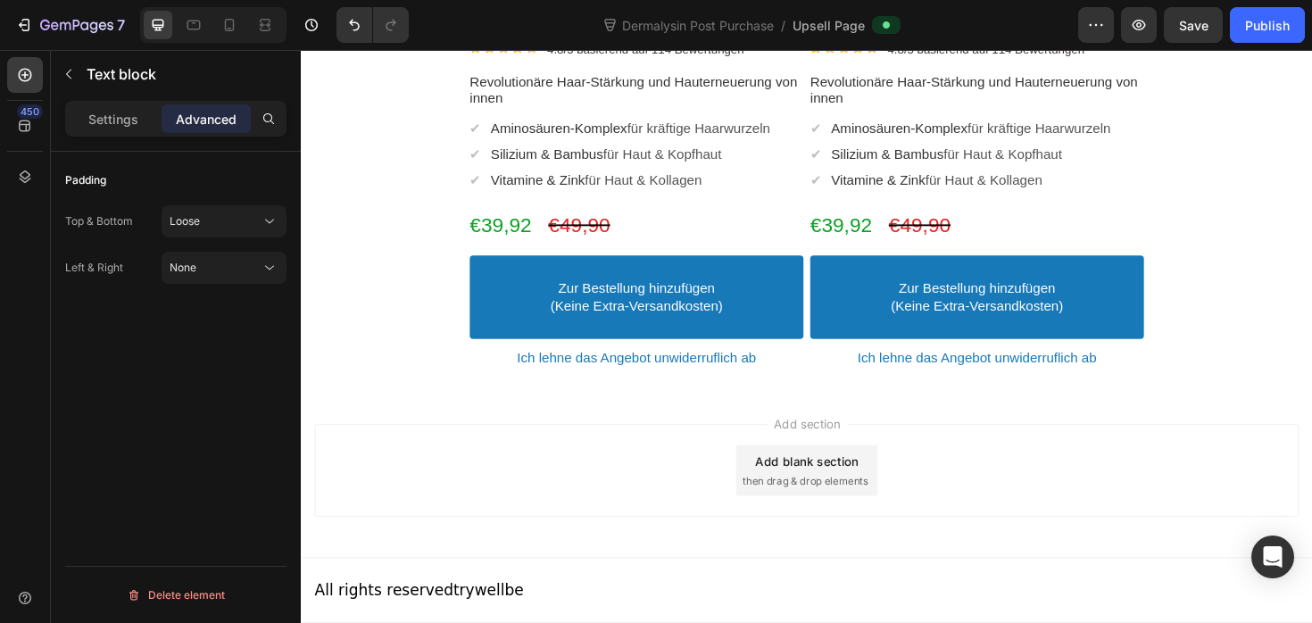
scroll to position [804, 0]
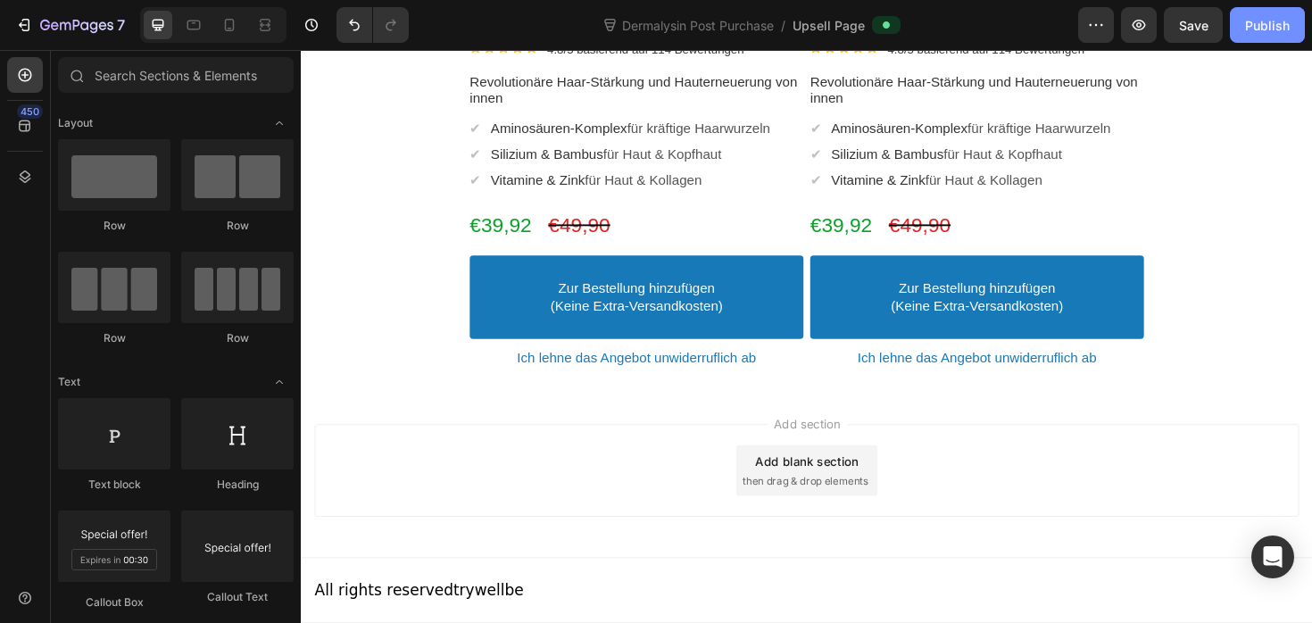
click at [1251, 19] on div "Publish" at bounding box center [1267, 25] width 45 height 19
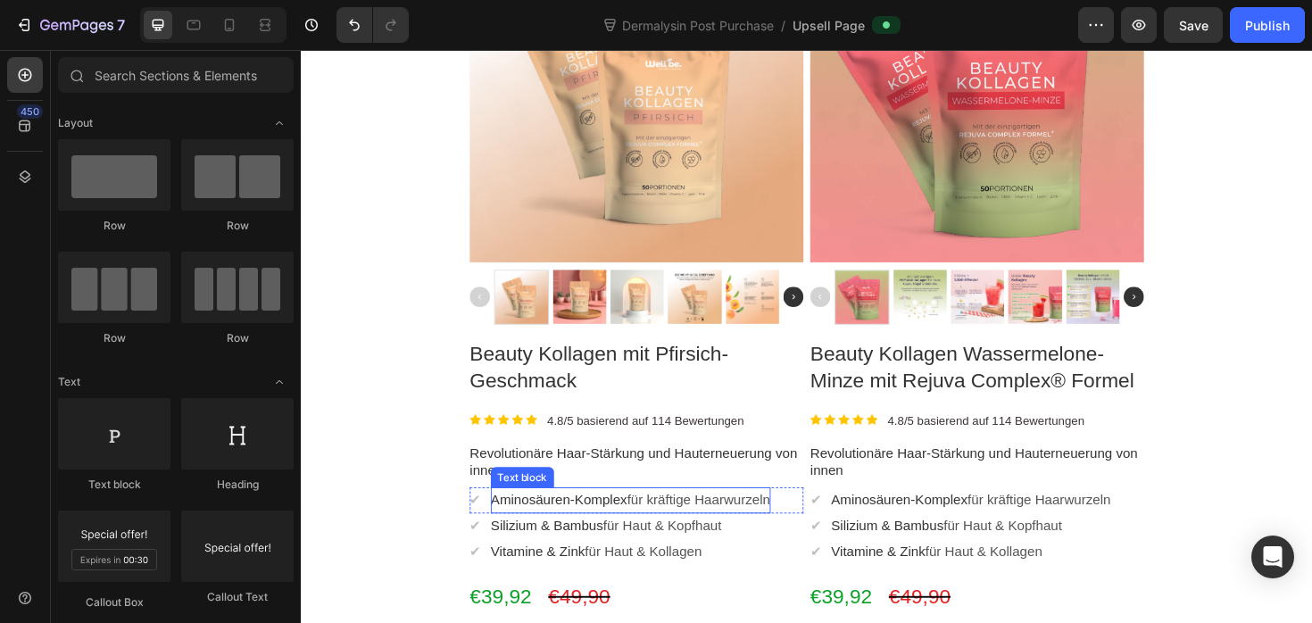
scroll to position [0, 0]
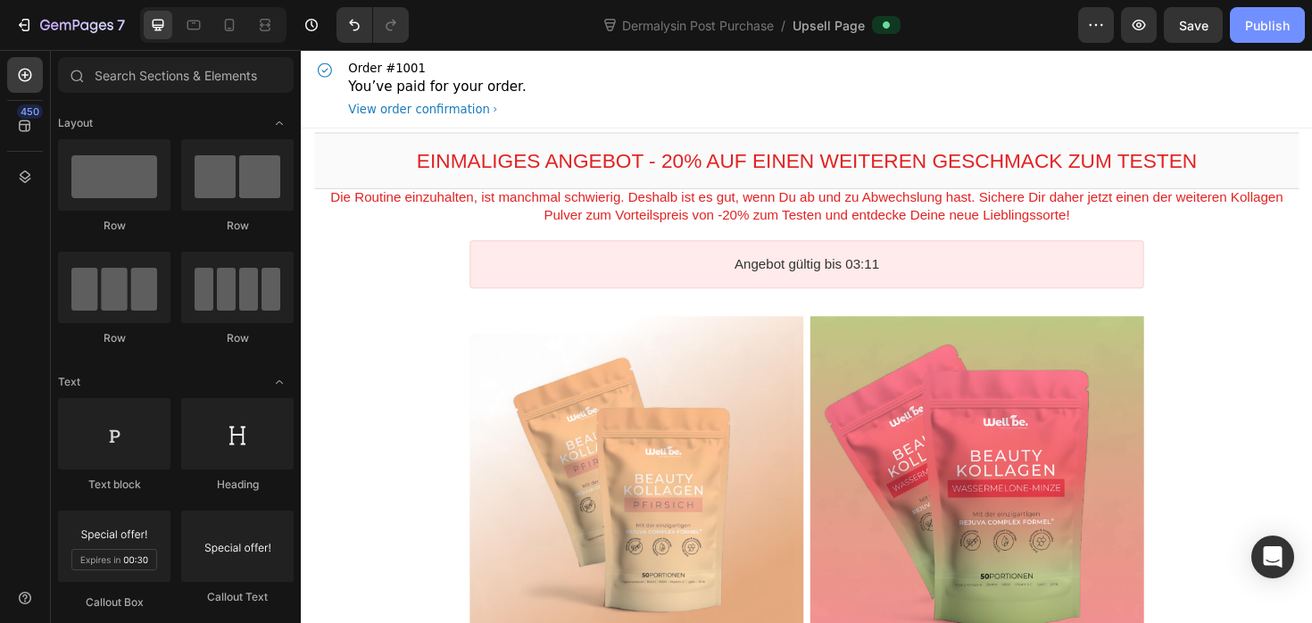
click at [1297, 26] on button "Publish" at bounding box center [1267, 25] width 75 height 36
